Goal: Information Seeking & Learning: Check status

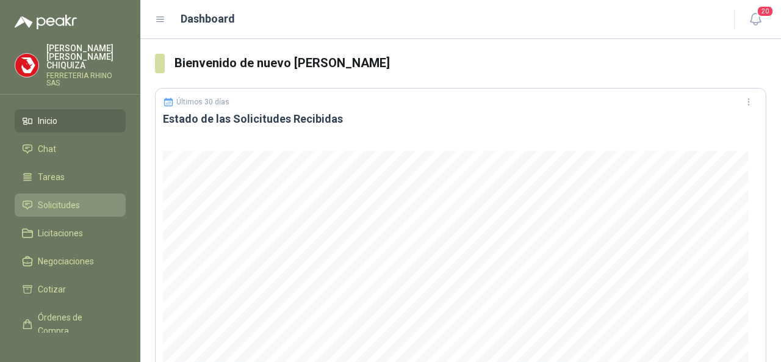
click at [65, 199] on span "Solicitudes" at bounding box center [59, 204] width 42 height 13
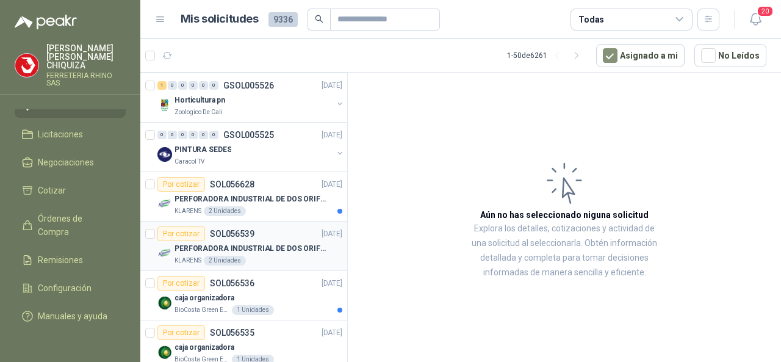
scroll to position [1949, 0]
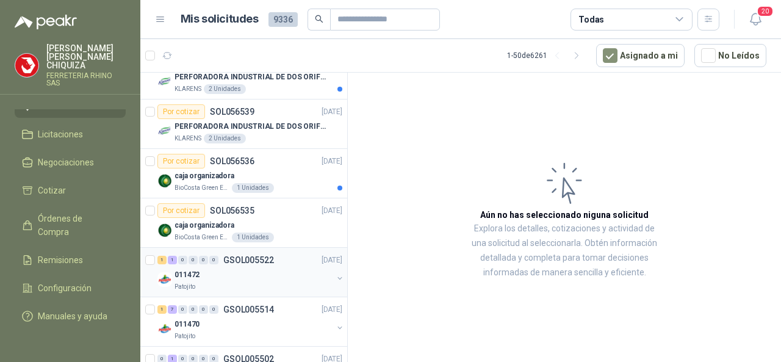
click at [259, 253] on div "1 1 0 0 0 0 GSOL005522 [DATE]" at bounding box center [250, 260] width 187 height 15
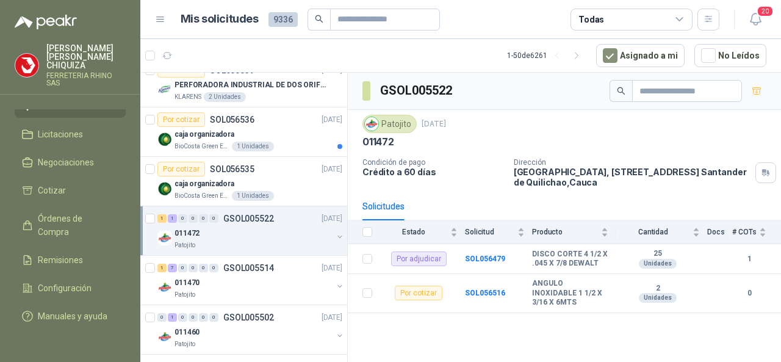
scroll to position [2010, 0]
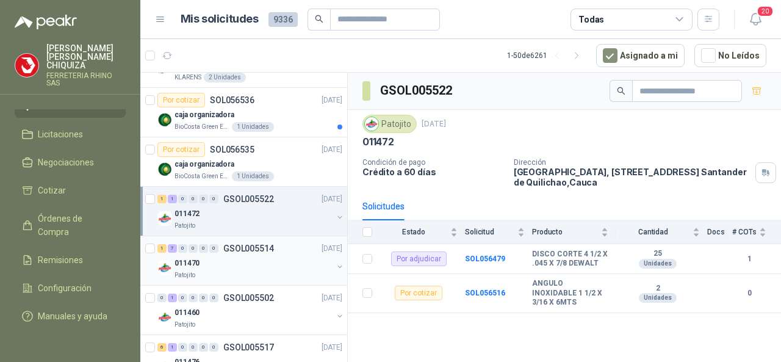
click at [262, 245] on div "1 7 0 0 0 0 GSOL005514 [DATE]" at bounding box center [250, 248] width 187 height 15
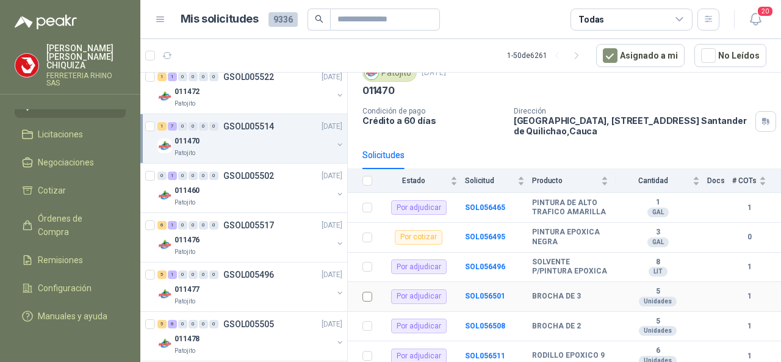
scroll to position [122, 0]
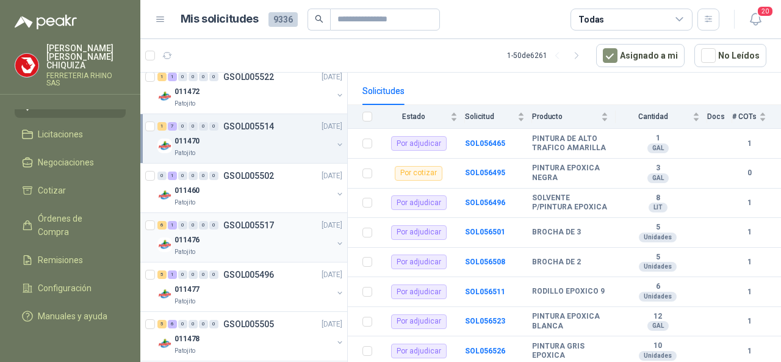
click at [259, 221] on p "GSOL005517" at bounding box center [248, 225] width 51 height 9
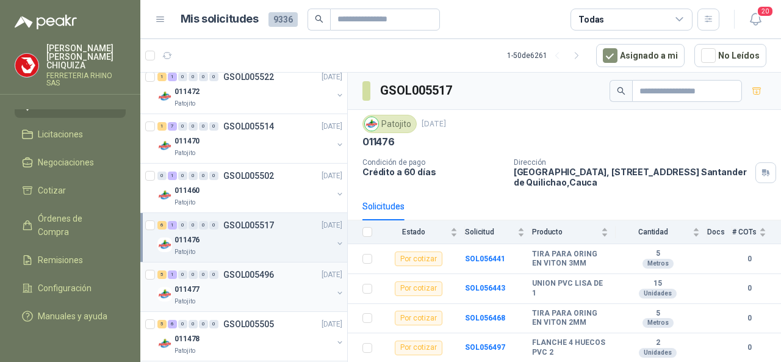
click at [251, 267] on div "5 1 0 0 0 0 GSOL005496 [DATE]" at bounding box center [250, 274] width 187 height 15
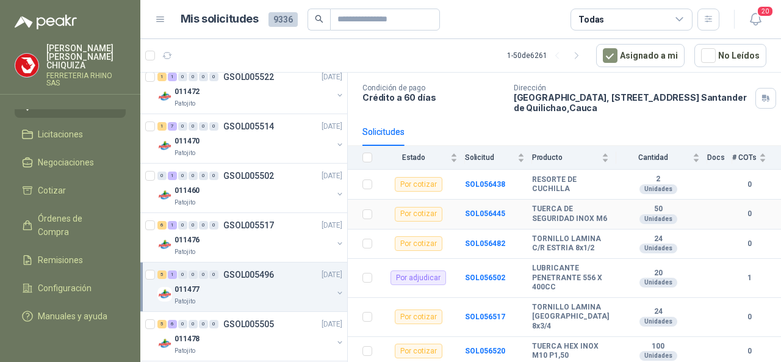
scroll to position [82, 0]
click at [255, 270] on p "GSOL005496" at bounding box center [248, 274] width 51 height 9
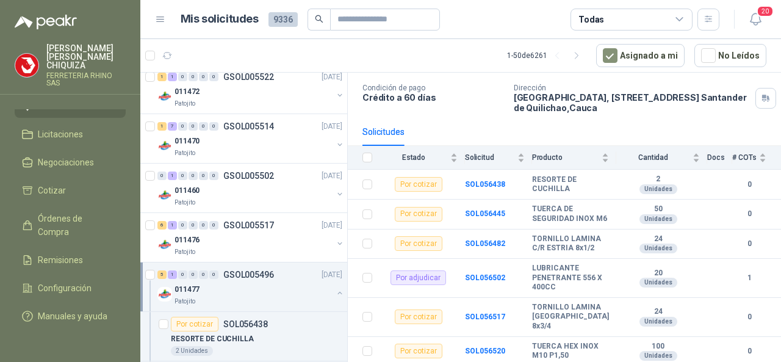
scroll to position [4, 0]
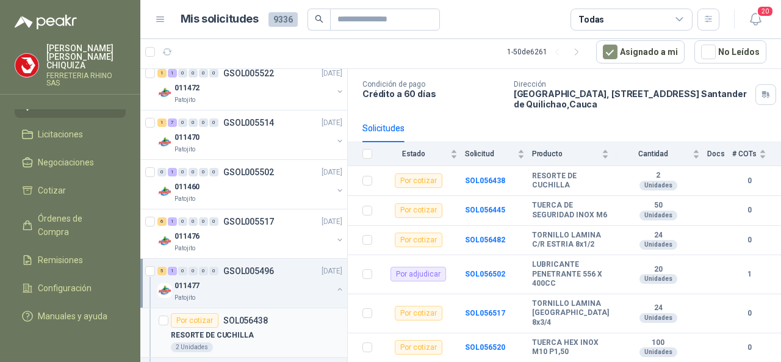
click at [256, 313] on div "Por cotizar SOL056438" at bounding box center [219, 320] width 97 height 15
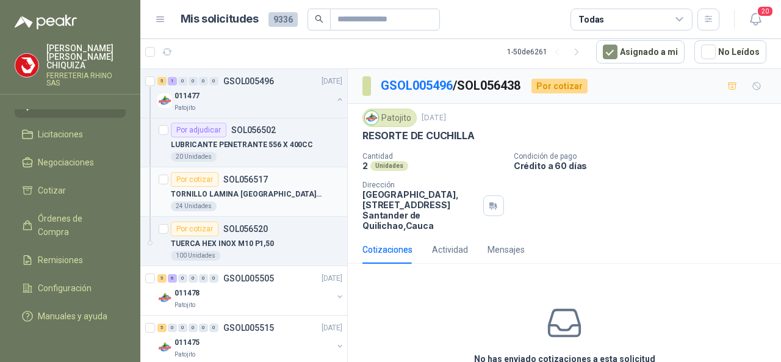
scroll to position [2488, 0]
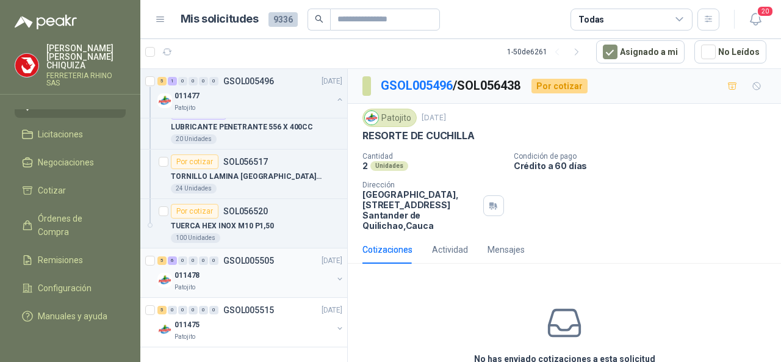
click at [253, 256] on div "5 6 0 0 0 0 GSOL005505 [DATE]" at bounding box center [250, 260] width 187 height 15
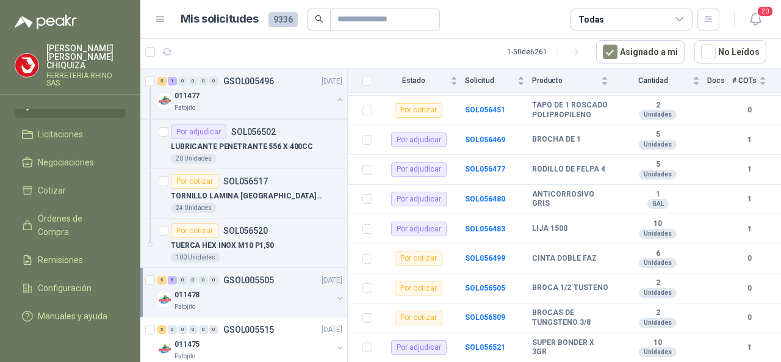
scroll to position [2488, 0]
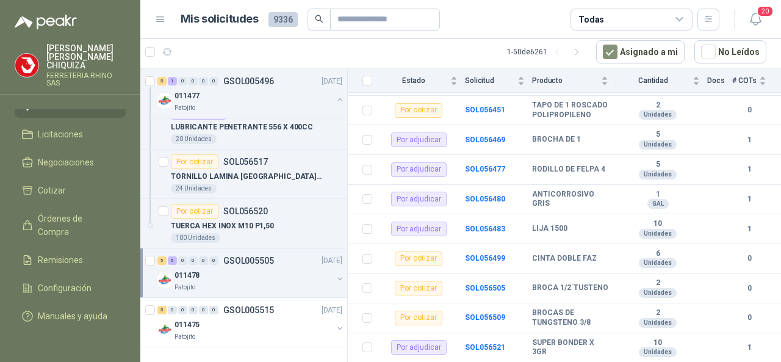
click at [267, 256] on p "GSOL005505" at bounding box center [248, 260] width 51 height 9
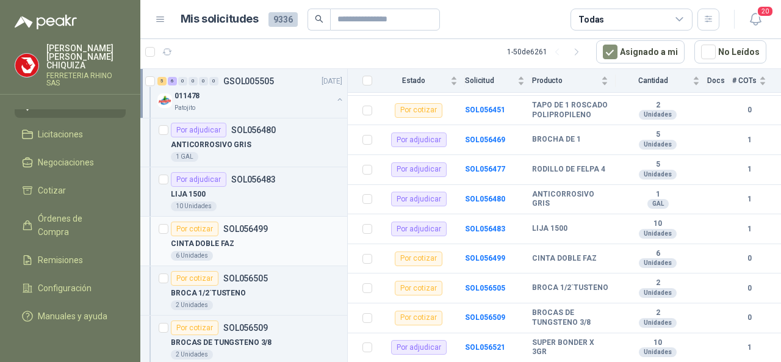
scroll to position [3029, 0]
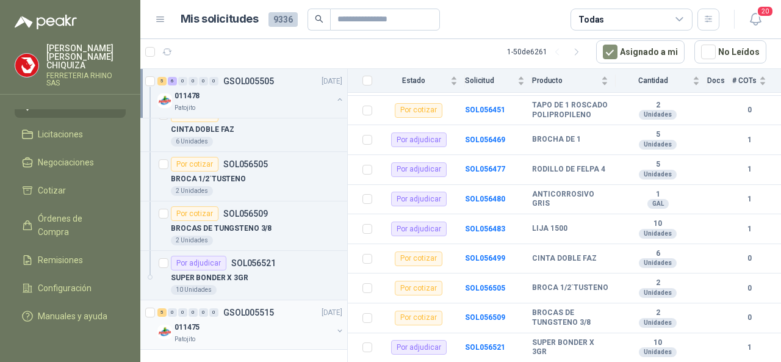
click at [251, 308] on p "GSOL005515" at bounding box center [248, 312] width 51 height 9
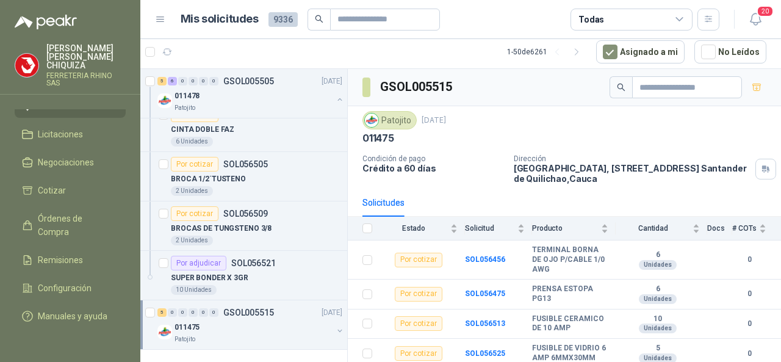
click at [254, 308] on p "GSOL005515" at bounding box center [248, 312] width 51 height 9
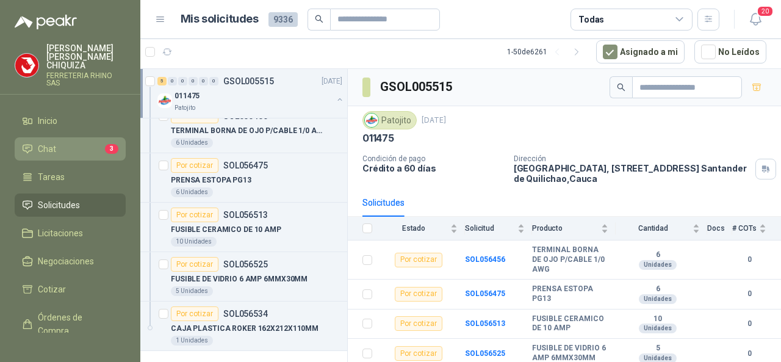
click at [73, 142] on li "Chat 3" at bounding box center [70, 148] width 96 height 13
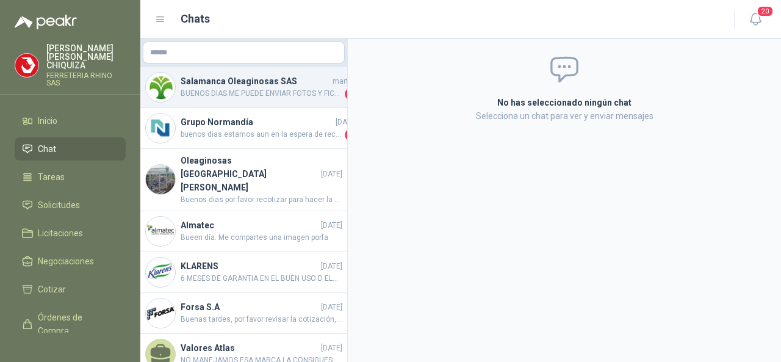
click at [242, 95] on span "BUENOS DIAS ME PUEDE ENVIAR FOTOS Y FICHA TECNICA POR FAVOR." at bounding box center [262, 94] width 162 height 12
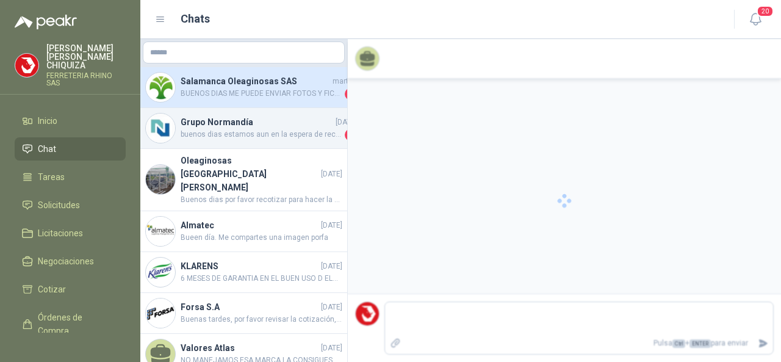
scroll to position [378, 0]
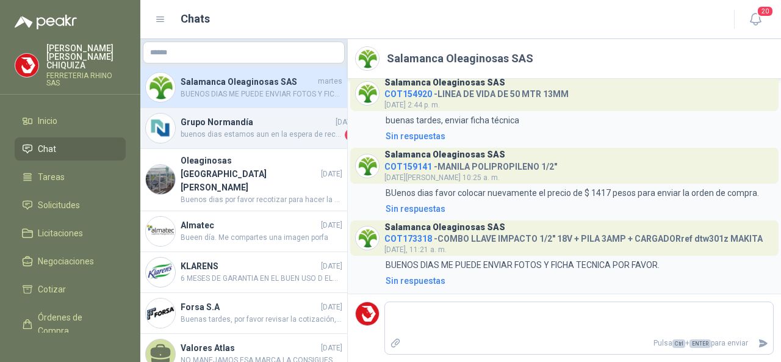
click at [256, 123] on h4 "Grupo Normandía" at bounding box center [257, 121] width 152 height 13
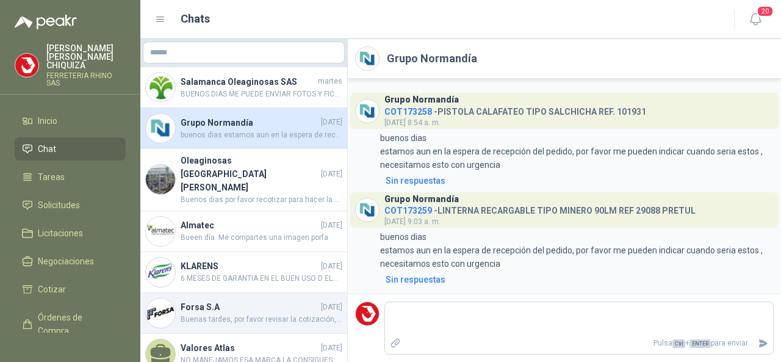
click at [206, 300] on h4 "Forsa S.A" at bounding box center [250, 306] width 138 height 13
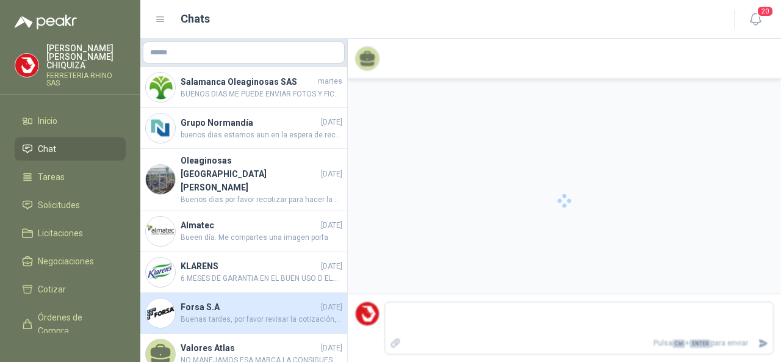
scroll to position [238, 0]
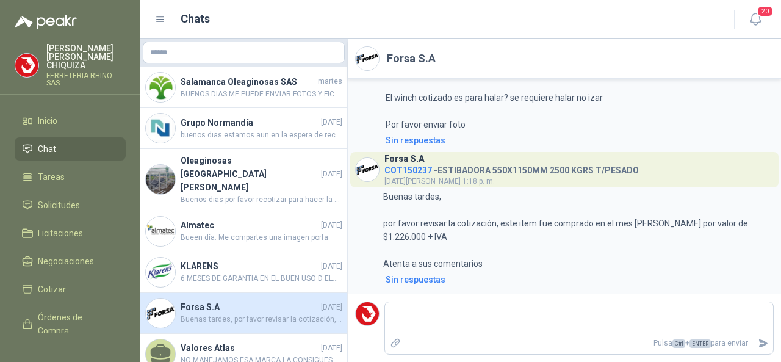
click at [522, 163] on div "Forsa S.A COT150237 - ESTIBADORA 550X1150MM 2500 KGRS T/PESADO [DATE][PERSON_NA…" at bounding box center [511, 169] width 254 height 35
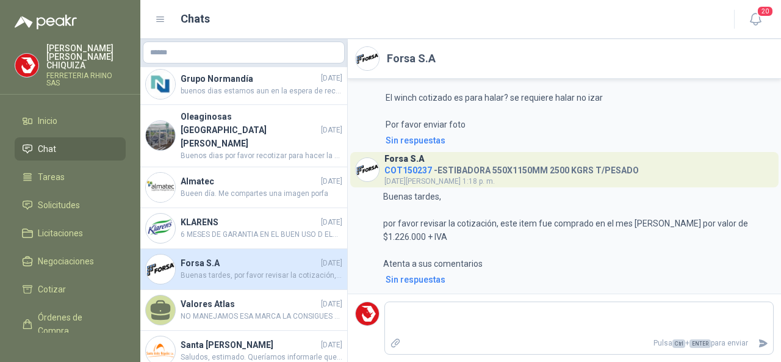
scroll to position [61, 0]
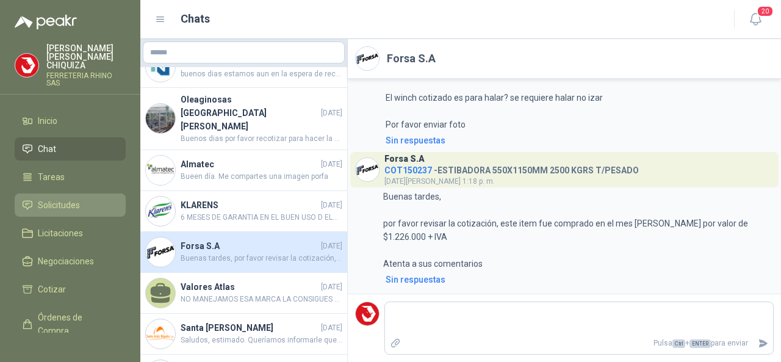
click at [54, 198] on span "Solicitudes" at bounding box center [59, 204] width 42 height 13
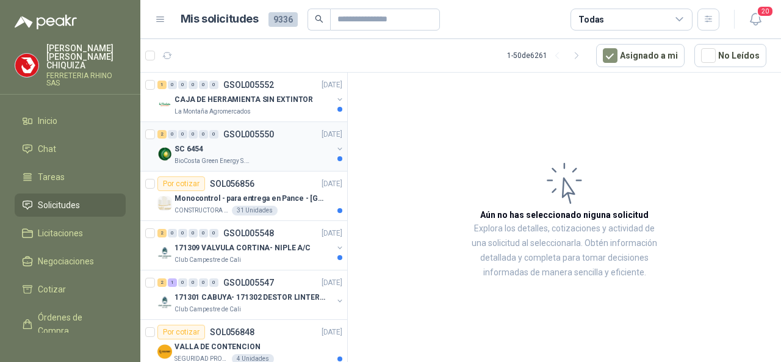
click at [249, 131] on p "GSOL005550" at bounding box center [248, 134] width 51 height 9
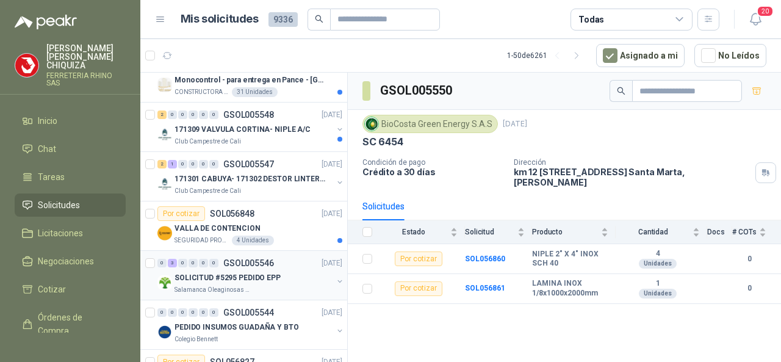
scroll to position [183, 0]
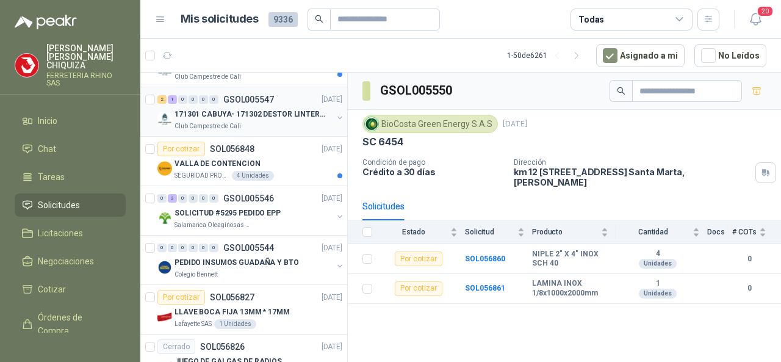
click at [247, 101] on p "GSOL005547" at bounding box center [248, 99] width 51 height 9
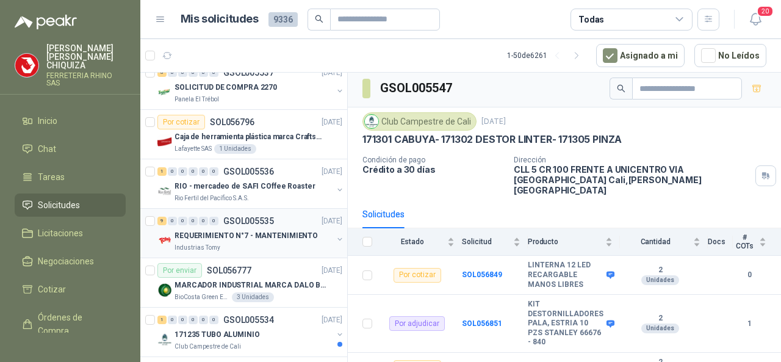
scroll to position [854, 0]
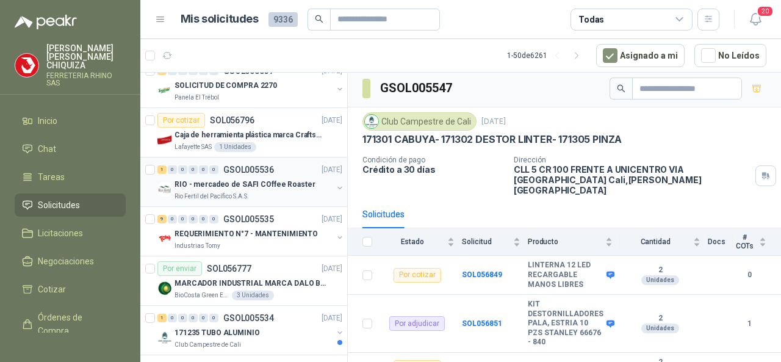
click at [242, 162] on div "1 0 0 0 0 0 GSOL005536 [DATE]" at bounding box center [250, 169] width 187 height 15
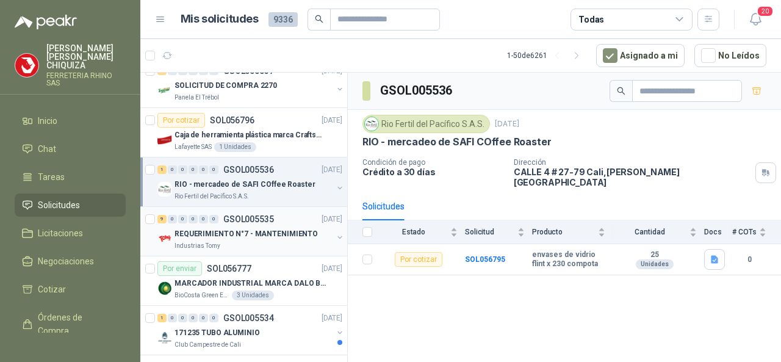
click at [243, 212] on div "9 0 0 0 0 0 GSOL005535 [DATE]" at bounding box center [250, 219] width 187 height 15
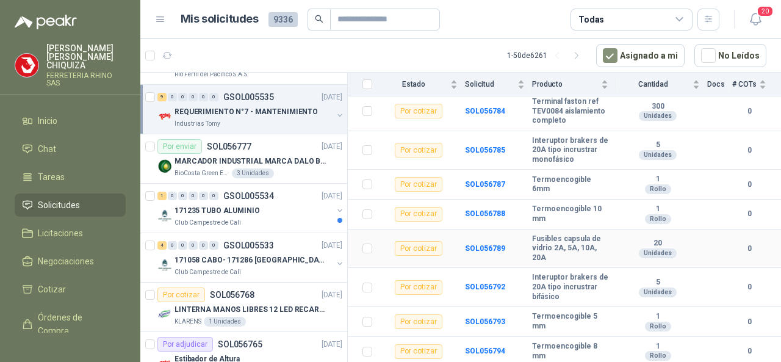
scroll to position [199, 0]
click at [240, 241] on p "GSOL005533" at bounding box center [248, 245] width 51 height 9
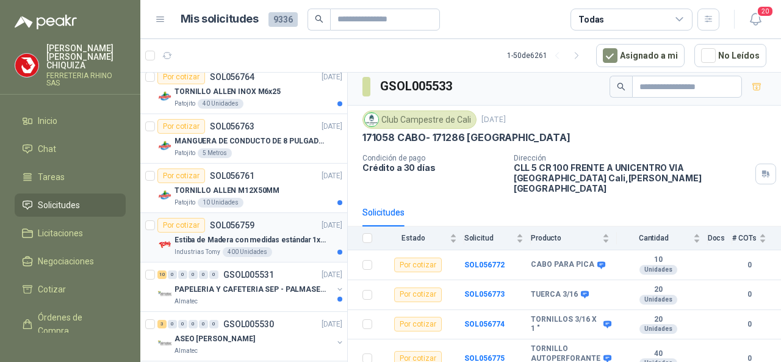
scroll to position [1403, 0]
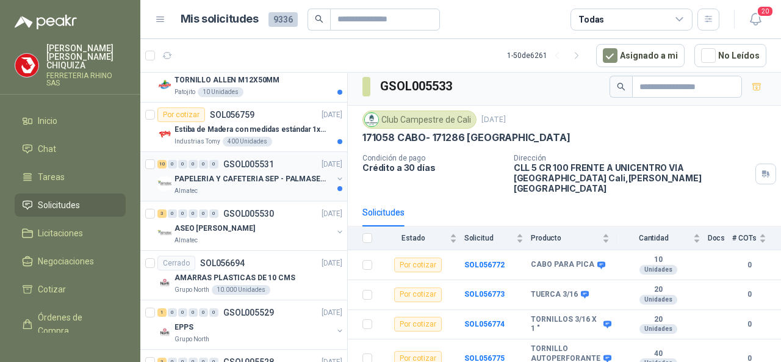
click at [245, 160] on p "GSOL005531" at bounding box center [248, 164] width 51 height 9
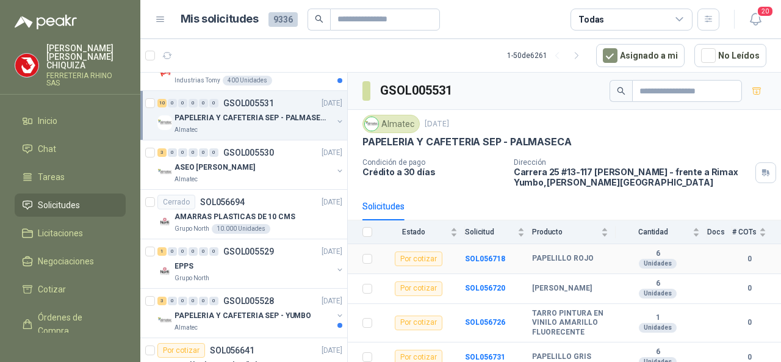
scroll to position [218, 0]
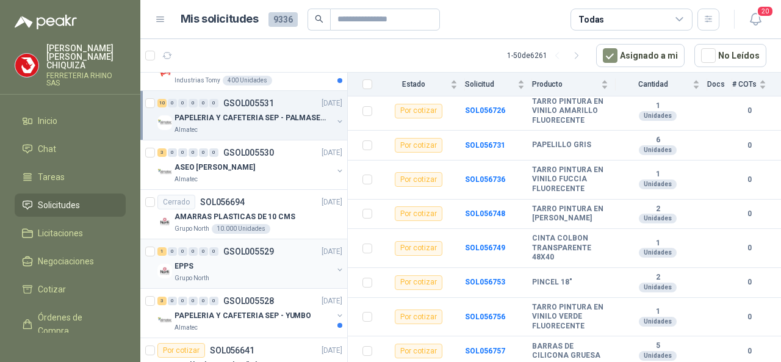
click at [261, 247] on p "GSOL005529" at bounding box center [248, 251] width 51 height 9
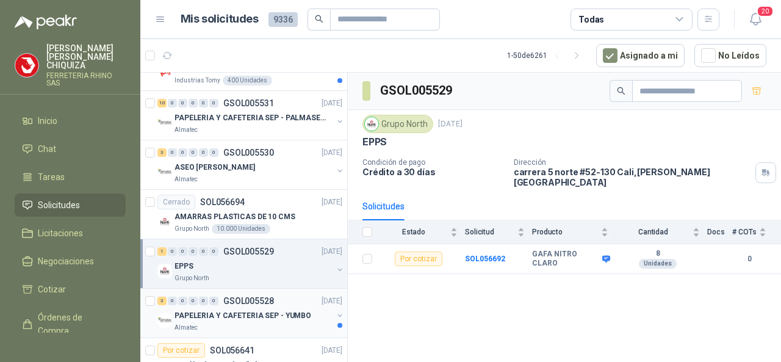
click at [246, 296] on p "GSOL005528" at bounding box center [248, 300] width 51 height 9
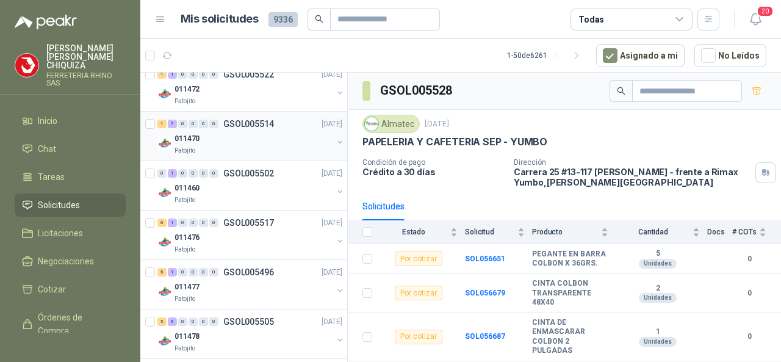
scroll to position [2193, 0]
